Goal: Navigation & Orientation: Find specific page/section

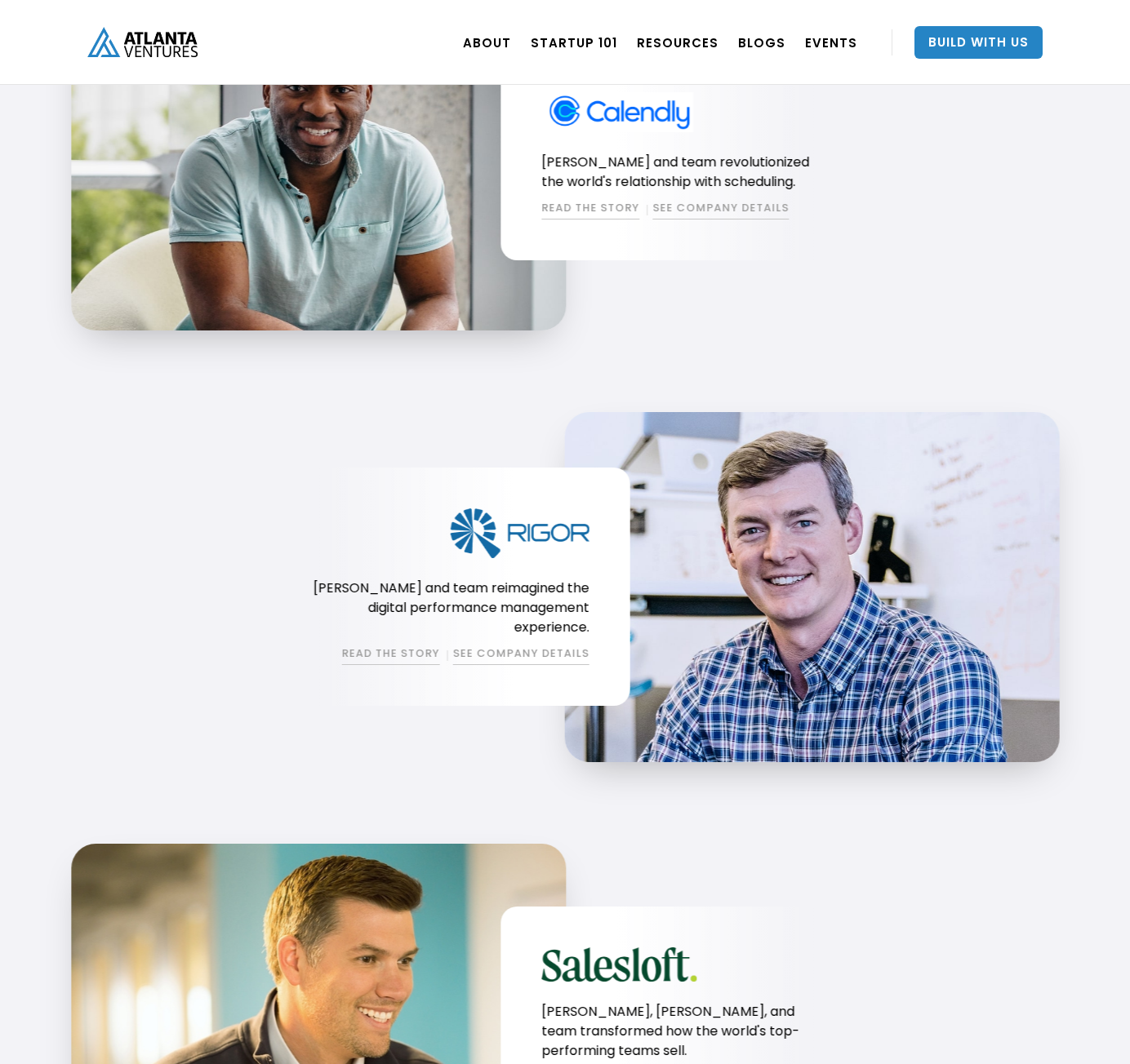
scroll to position [2038, 0]
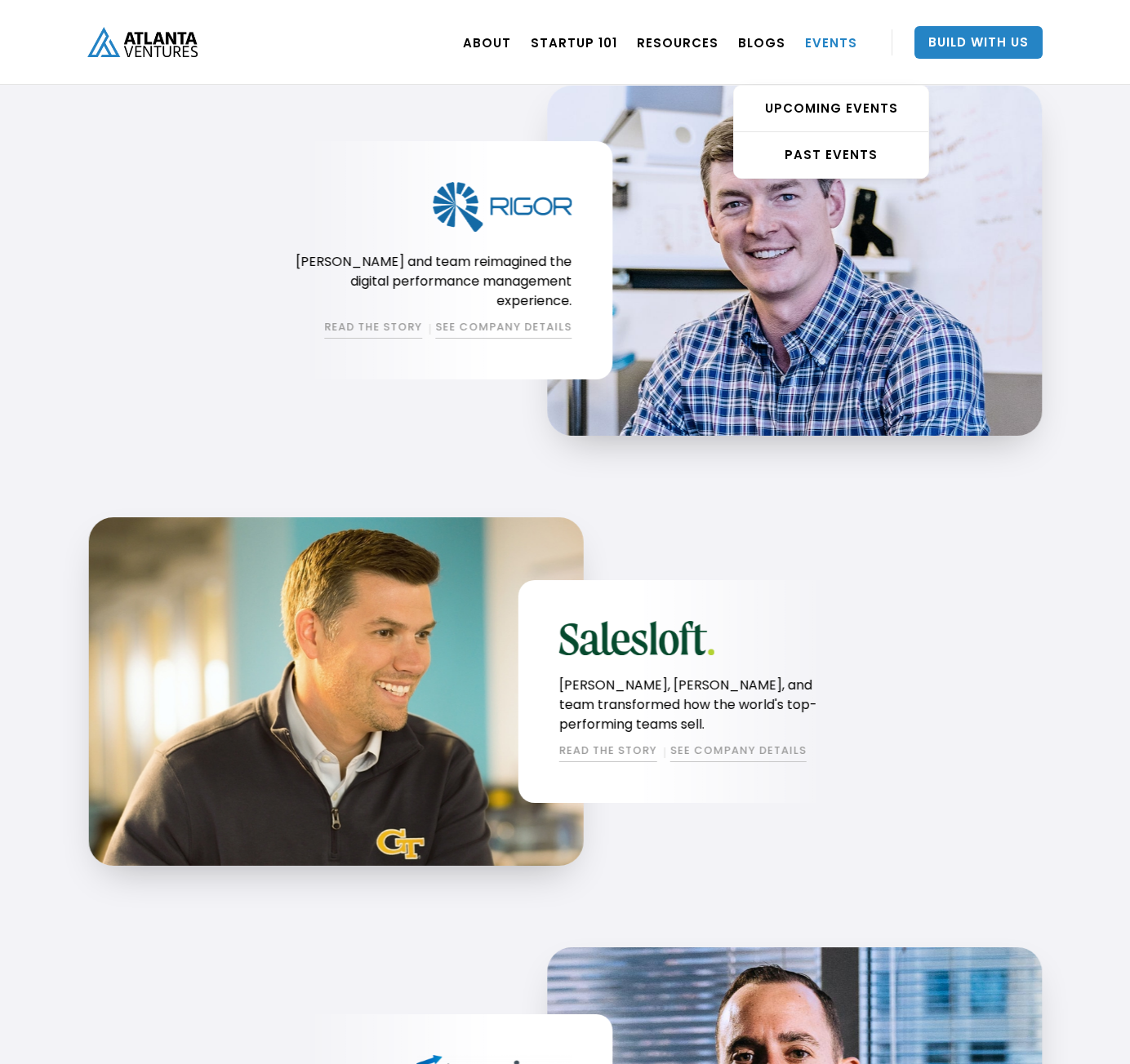
click at [855, 46] on link "EVENTS" at bounding box center [831, 42] width 52 height 46
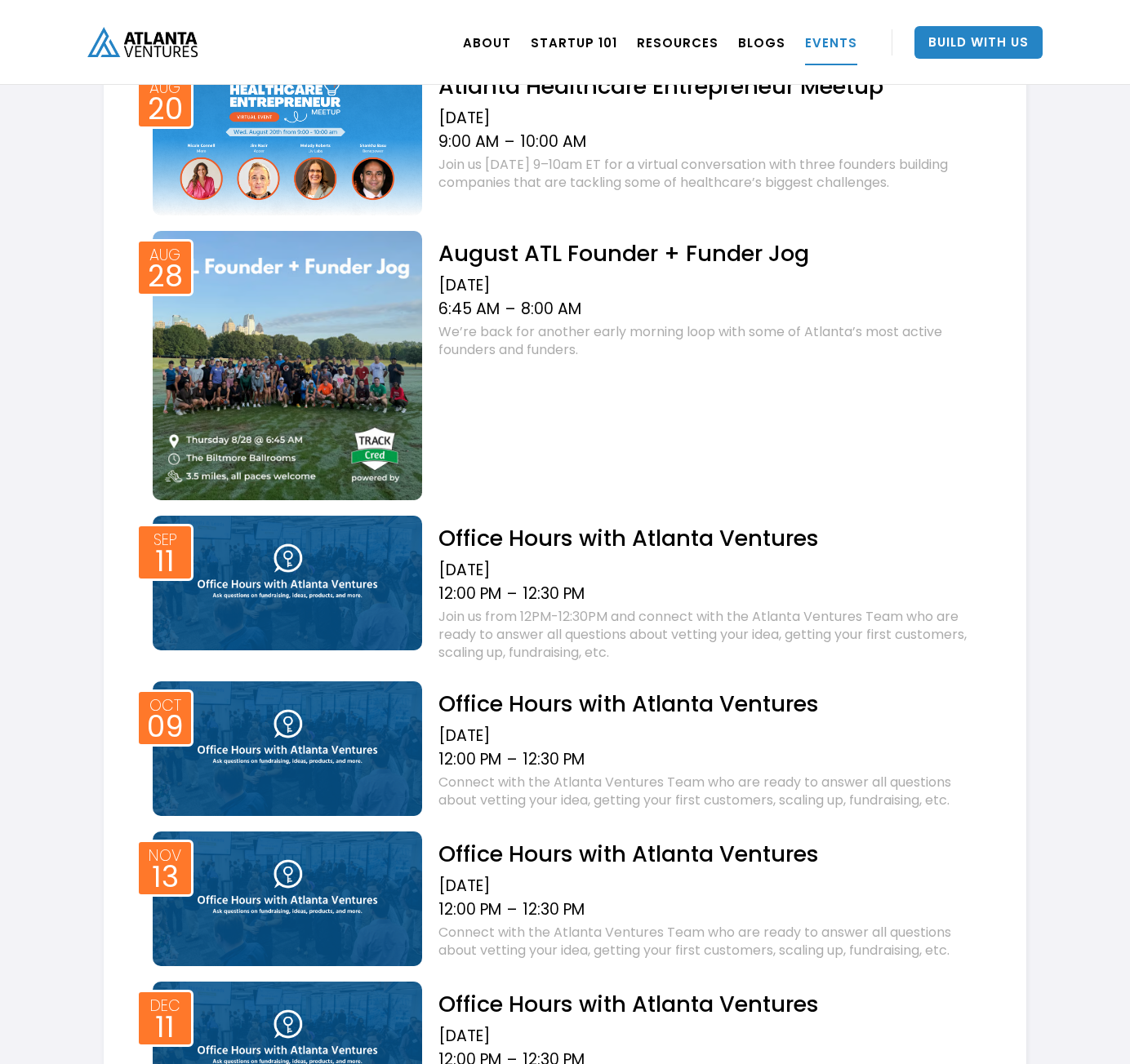
scroll to position [653, 0]
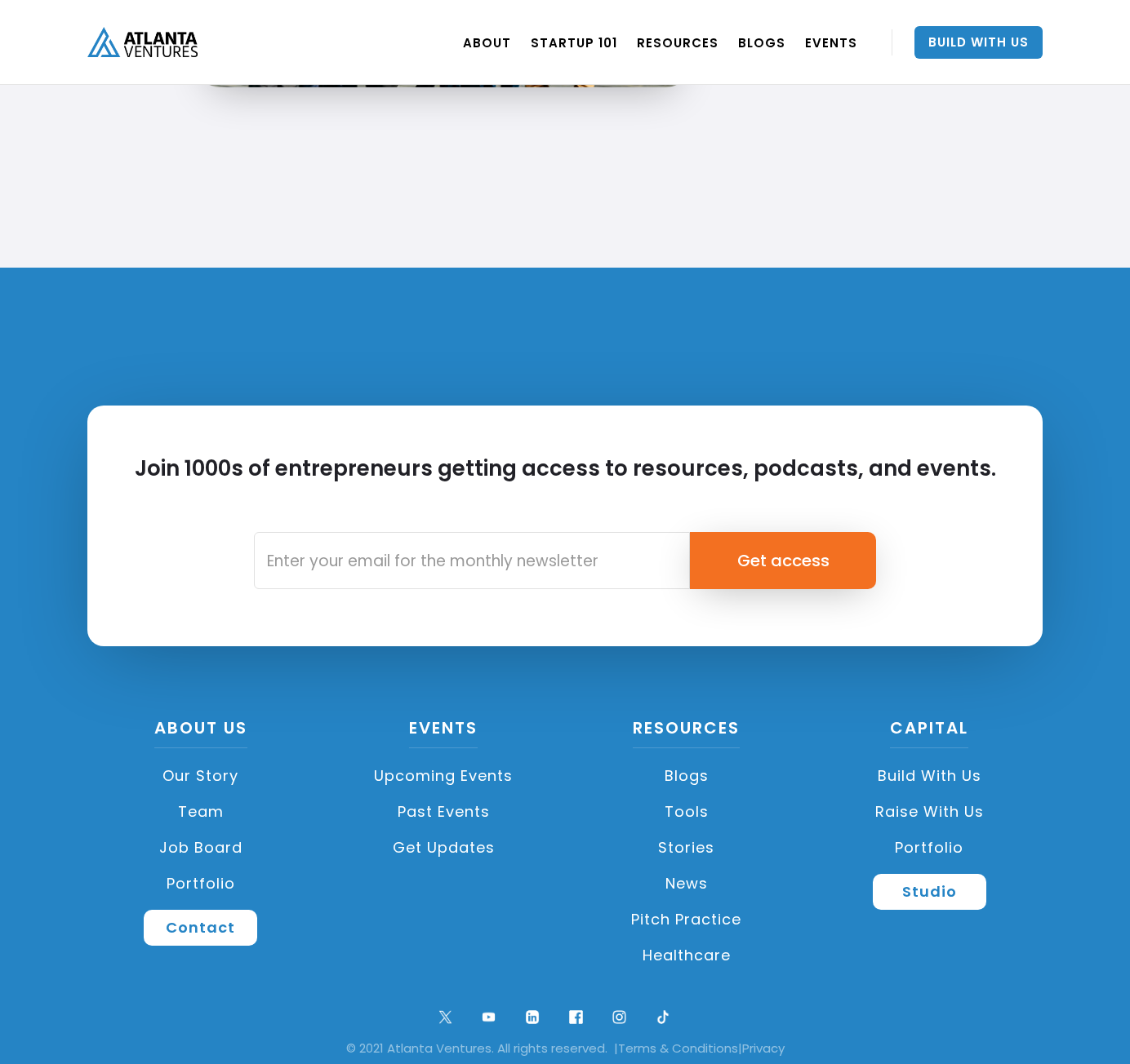
scroll to position [3670, 0]
